Goal: Task Accomplishment & Management: Manage account settings

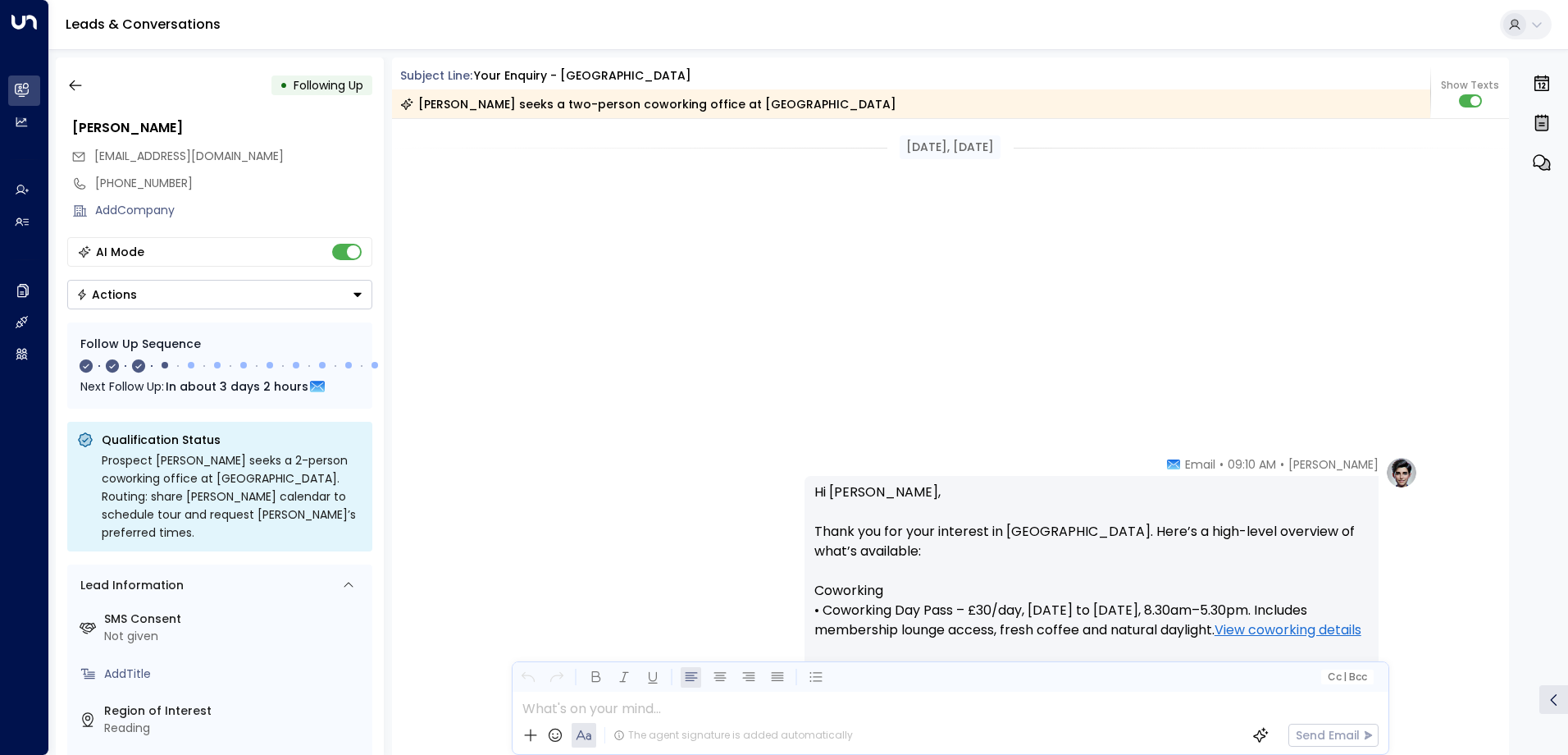
scroll to position [1148, 0]
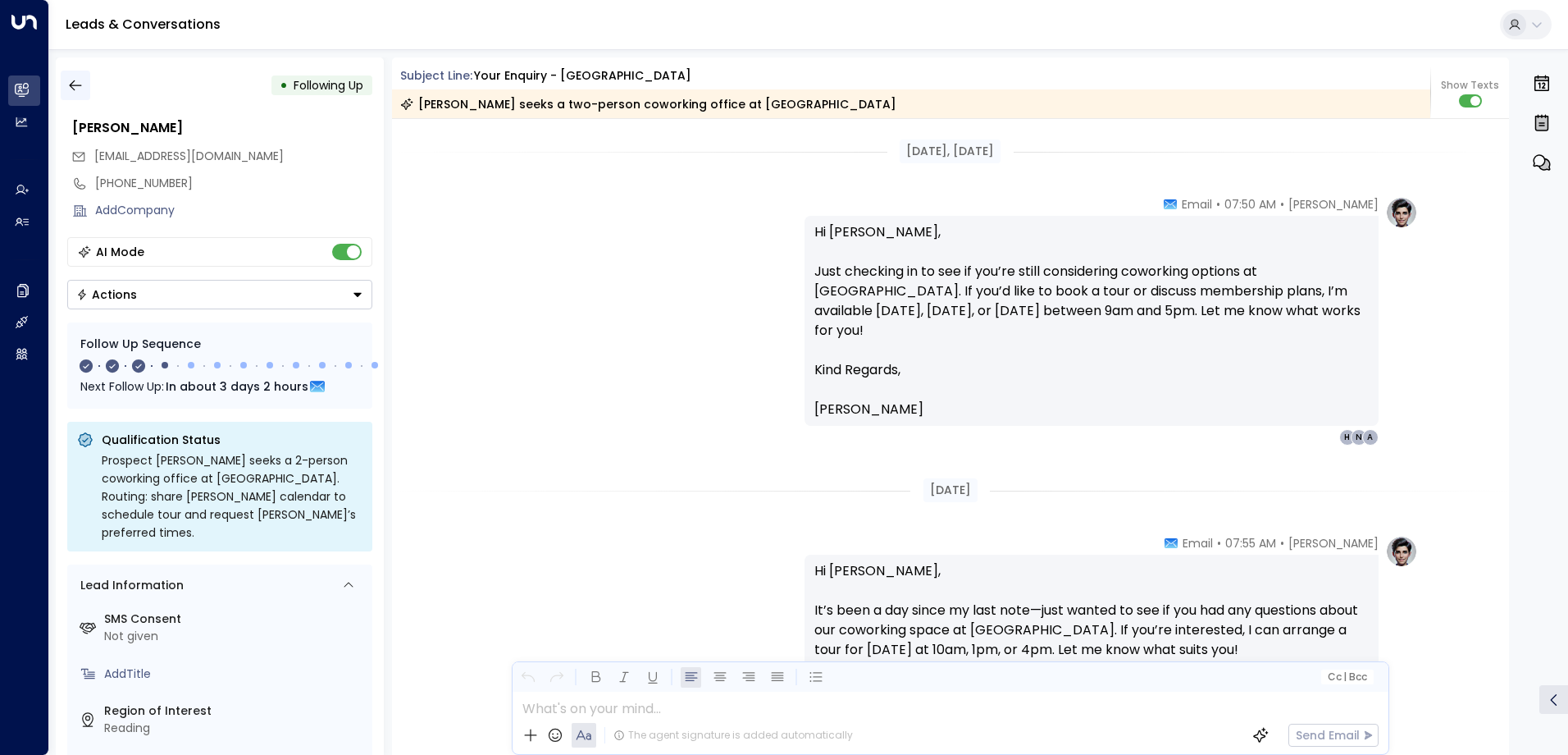
click at [73, 89] on icon "button" at bounding box center [75, 85] width 13 height 11
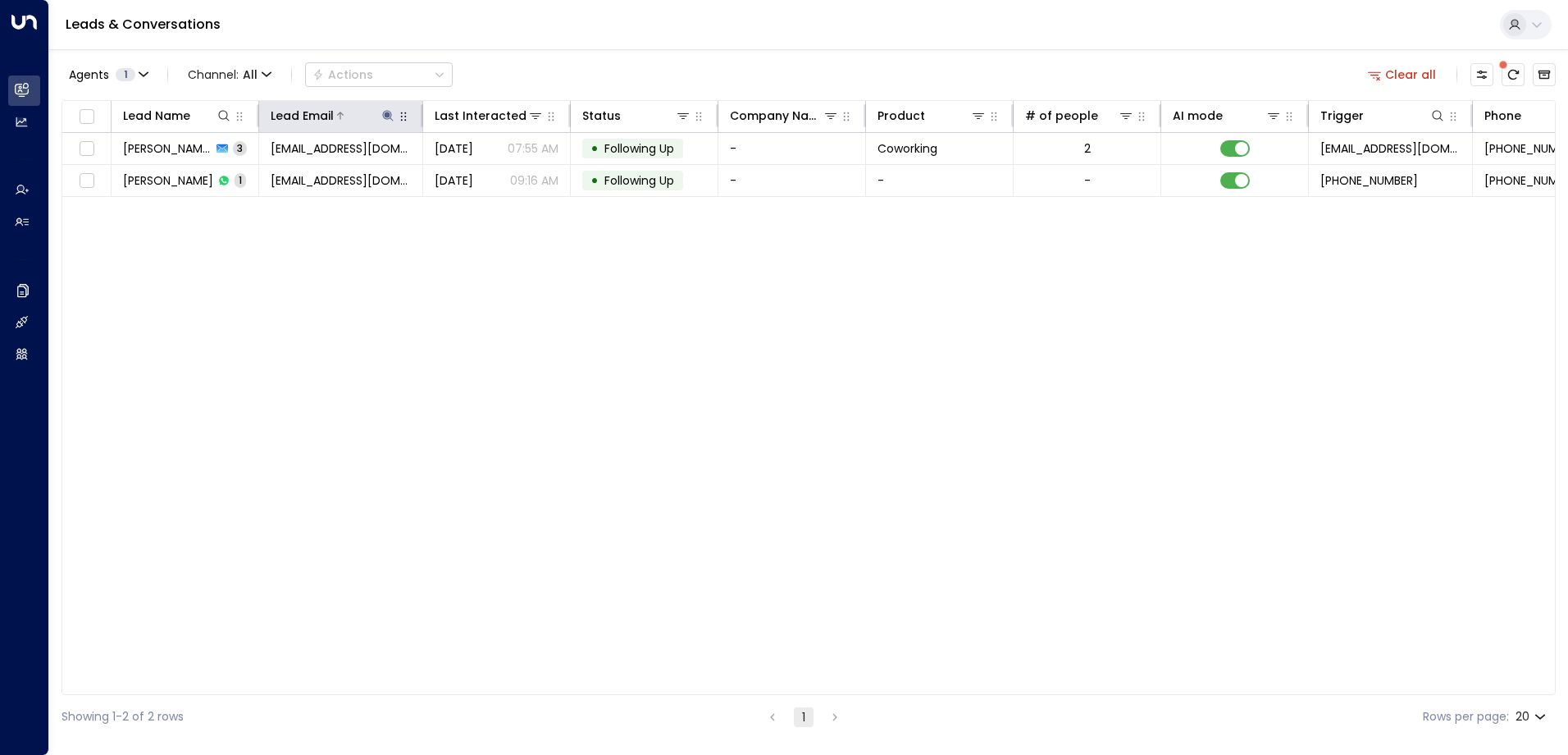
click at [388, 118] on icon at bounding box center [388, 116] width 13 height 13
click at [488, 177] on icon "button" at bounding box center [491, 175] width 11 height 11
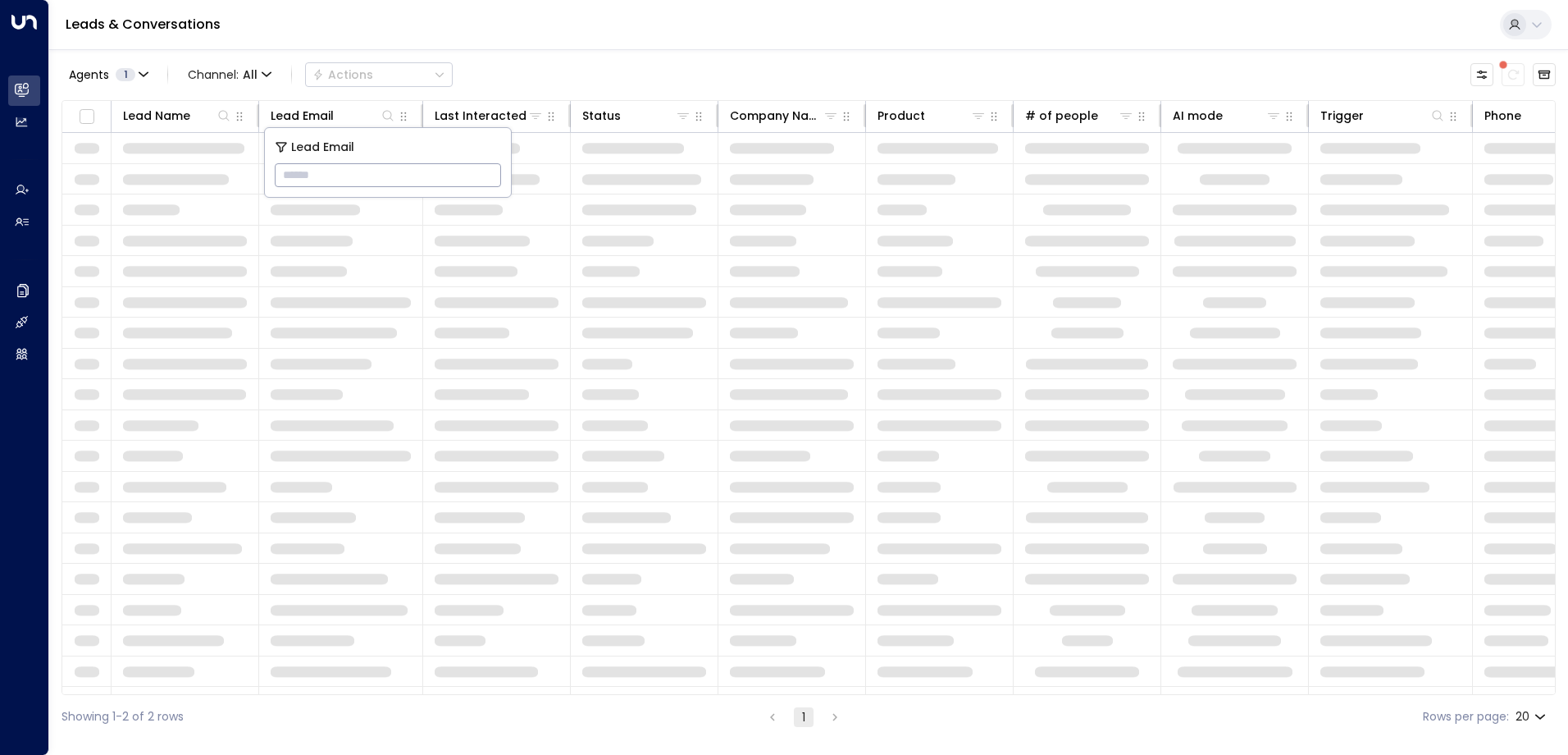
type input "**********"
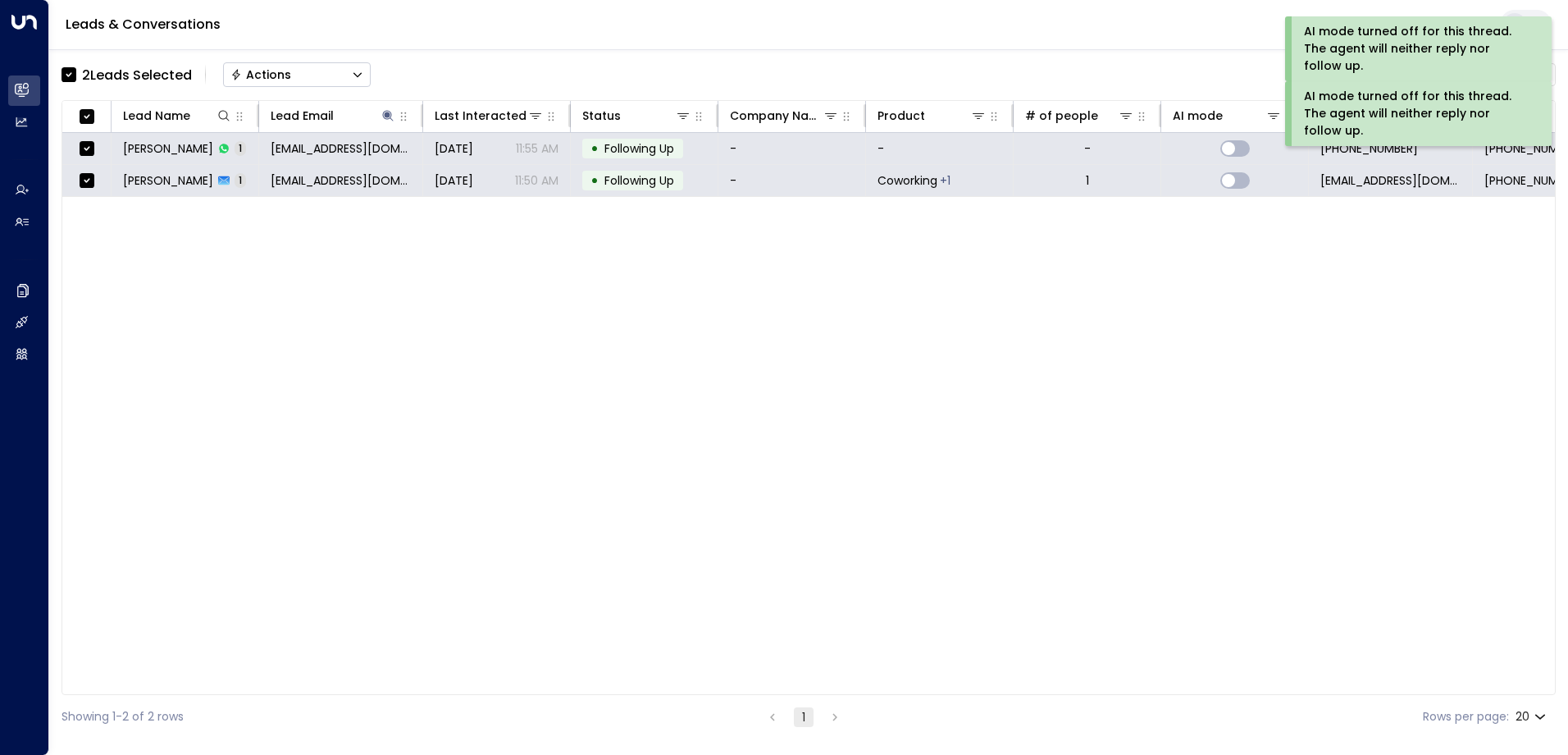
click at [321, 69] on button "Actions" at bounding box center [297, 74] width 148 height 24
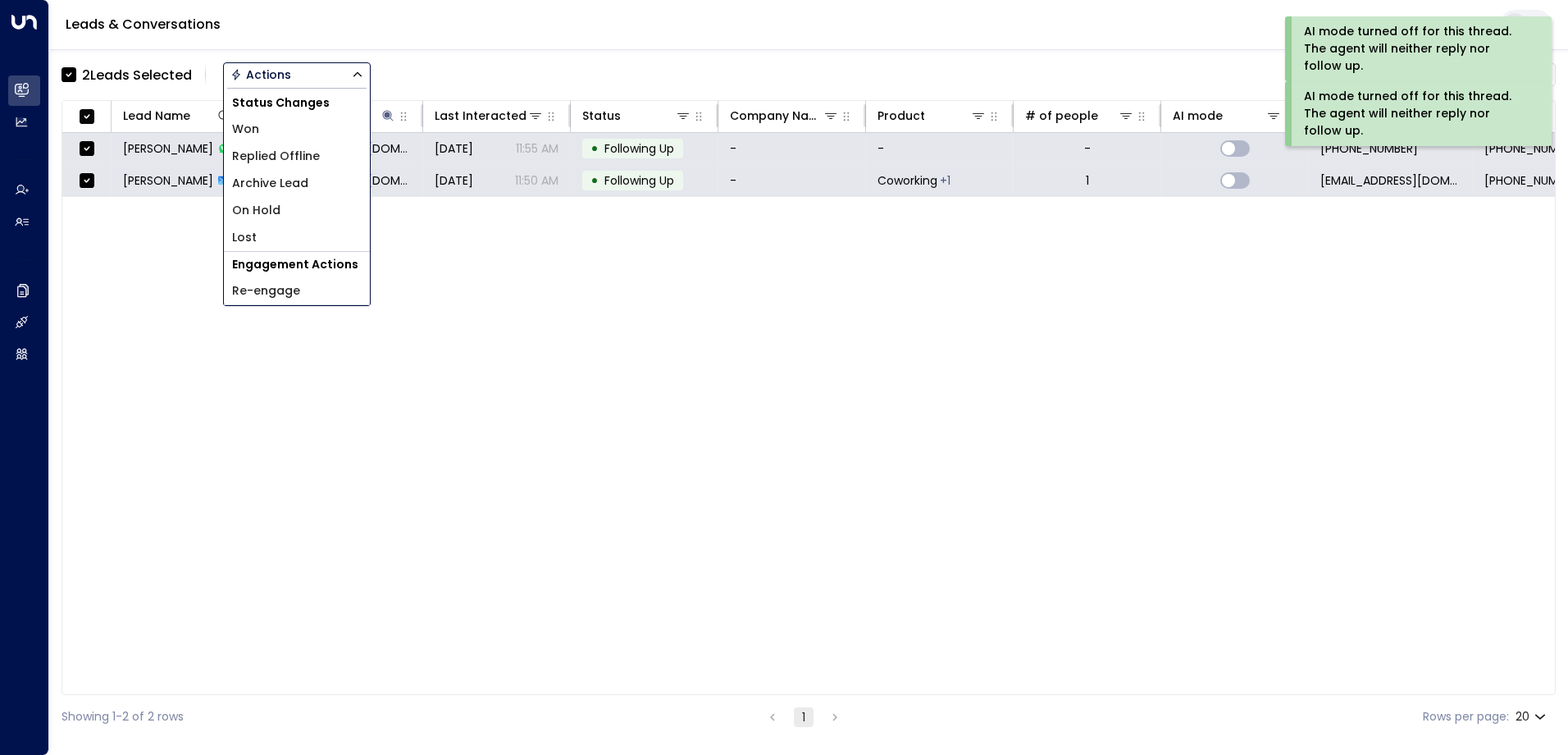
click at [309, 179] on li "Archive Lead" at bounding box center [296, 183] width 146 height 27
